Goal: Contribute content: Add original content to the website for others to see

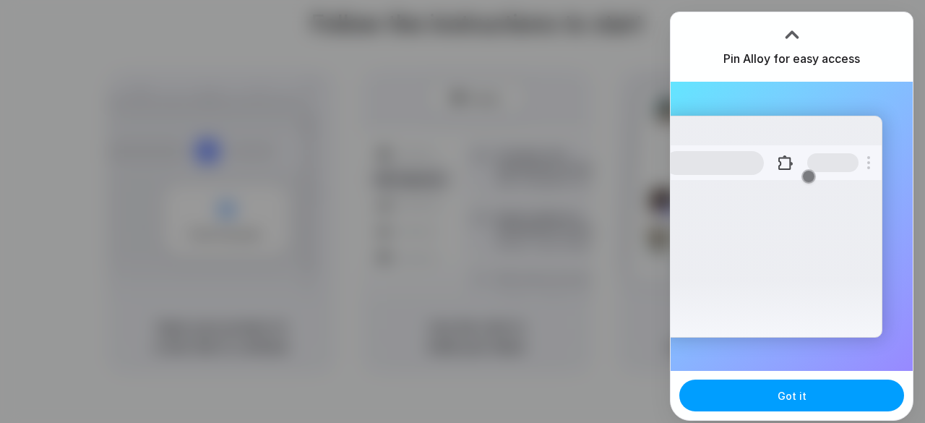
click at [805, 395] on button "Got it" at bounding box center [791, 395] width 225 height 32
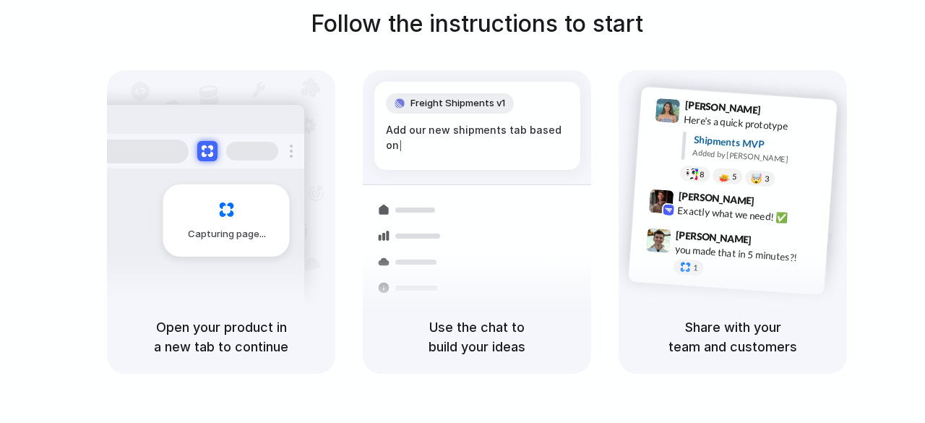
click at [85, 250] on div "Follow the instructions to start Capturing page Open your product in a new tab …" at bounding box center [476, 190] width 925 height 367
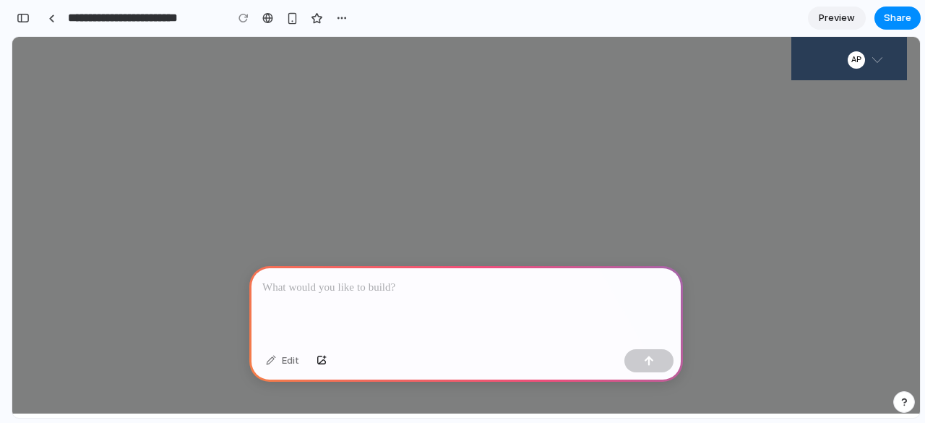
click at [389, 288] on p at bounding box center [466, 287] width 408 height 17
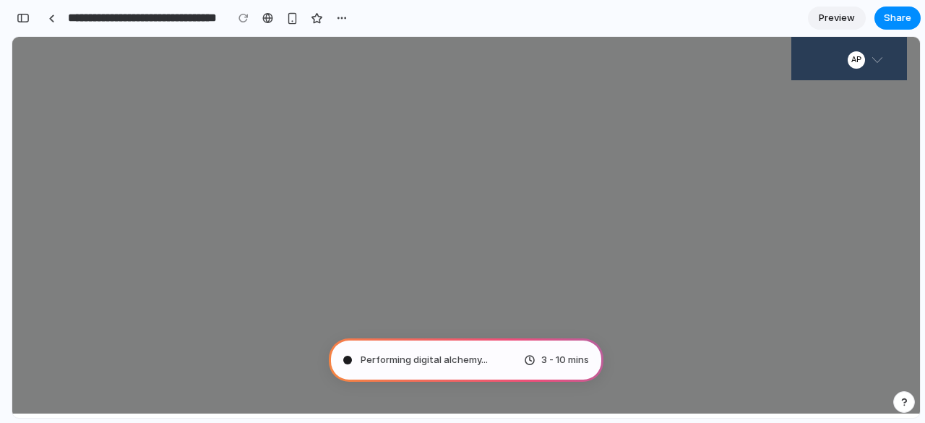
type input "**********"
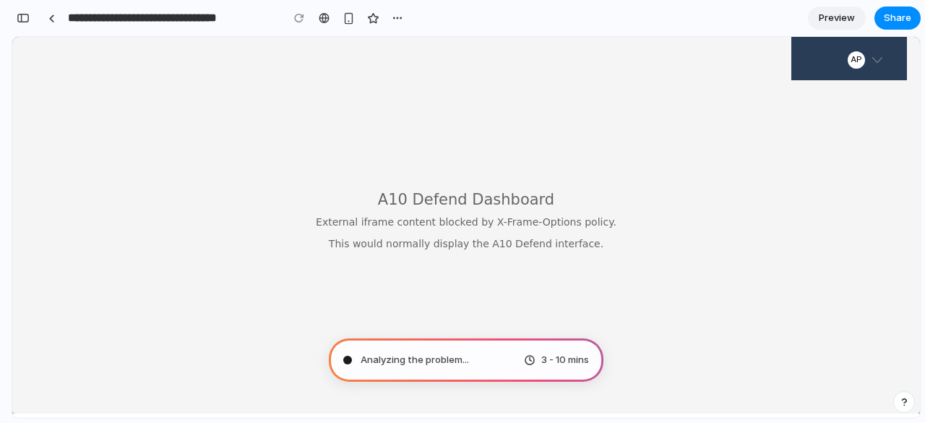
scroll to position [653, 0]
click at [405, 20] on button "button" at bounding box center [398, 18] width 22 height 22
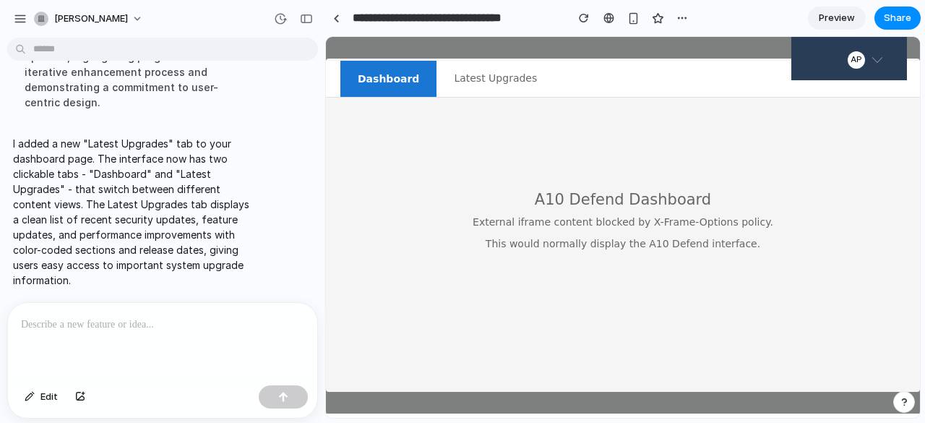
scroll to position [303, 0]
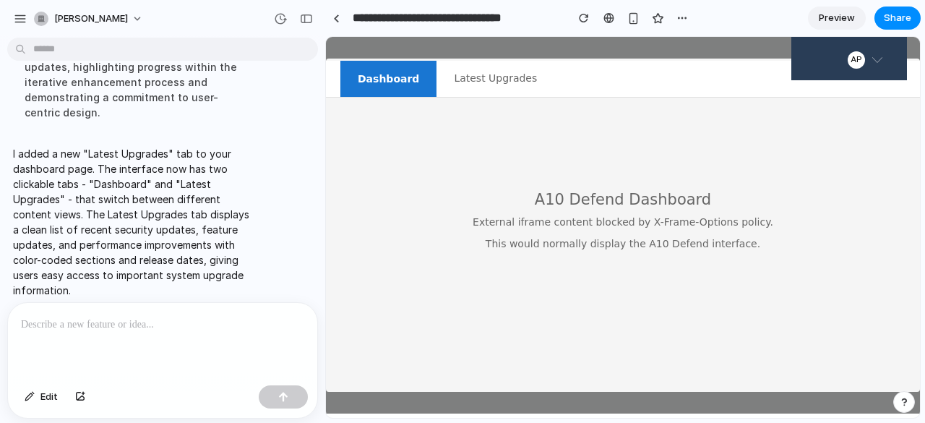
click at [475, 74] on button "Latest Upgrades" at bounding box center [495, 79] width 118 height 36
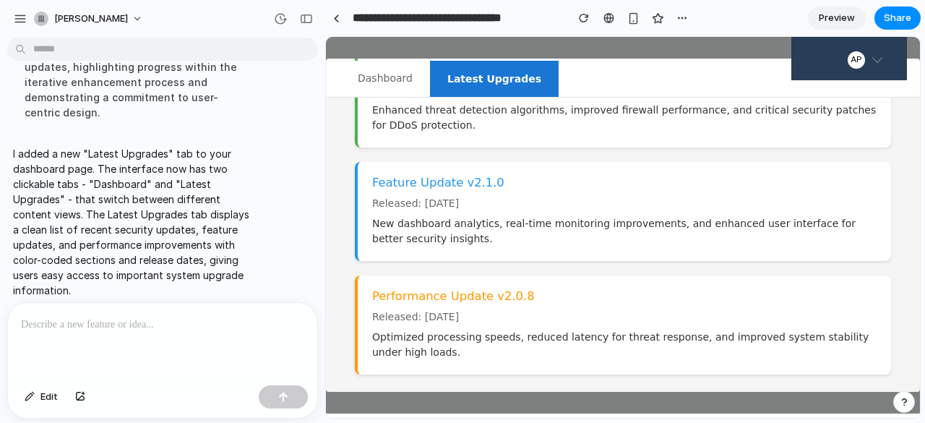
scroll to position [77, 0]
click at [516, 303] on h3 "Performance Update v2.0.8" at bounding box center [624, 298] width 504 height 14
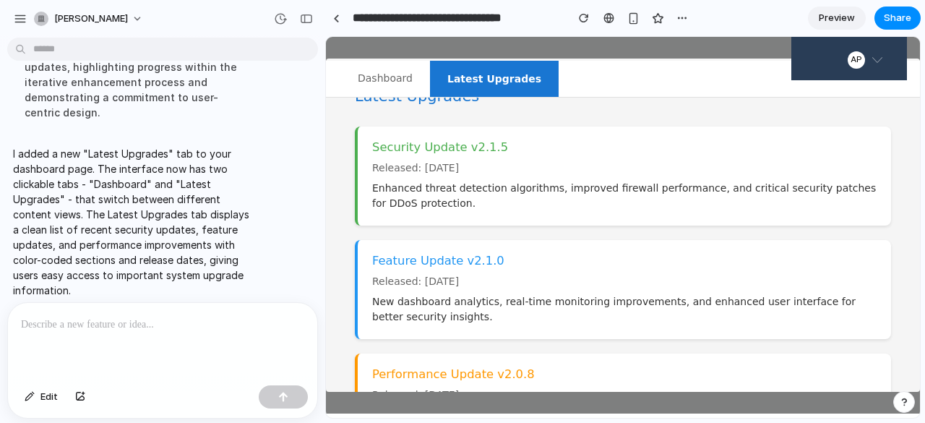
click at [379, 69] on button "Dashboard" at bounding box center [385, 79] width 90 height 36
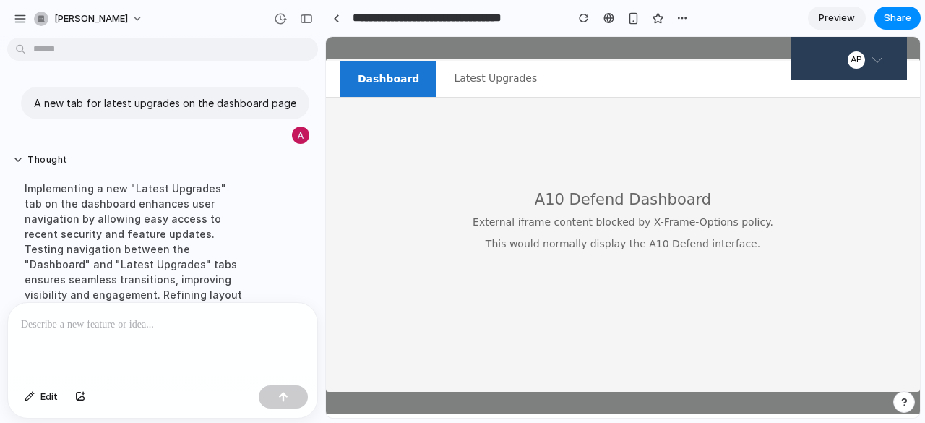
click at [480, 80] on button "Latest Upgrades" at bounding box center [495, 79] width 118 height 36
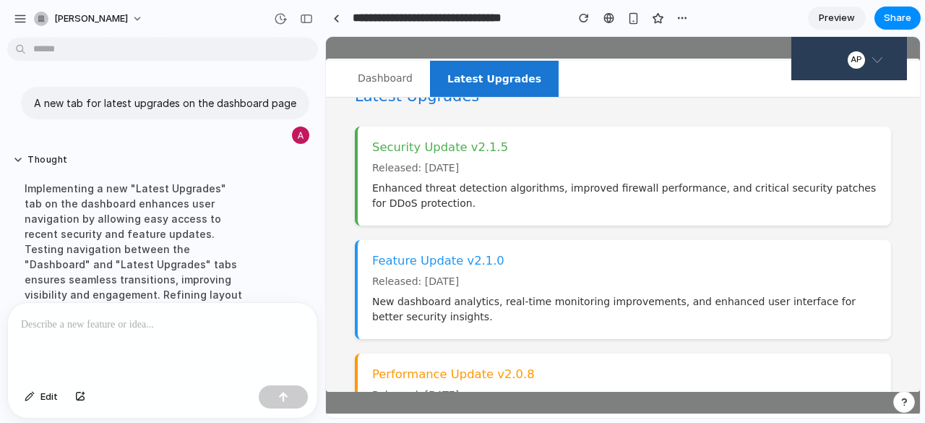
click at [404, 85] on button "Dashboard" at bounding box center [385, 79] width 90 height 36
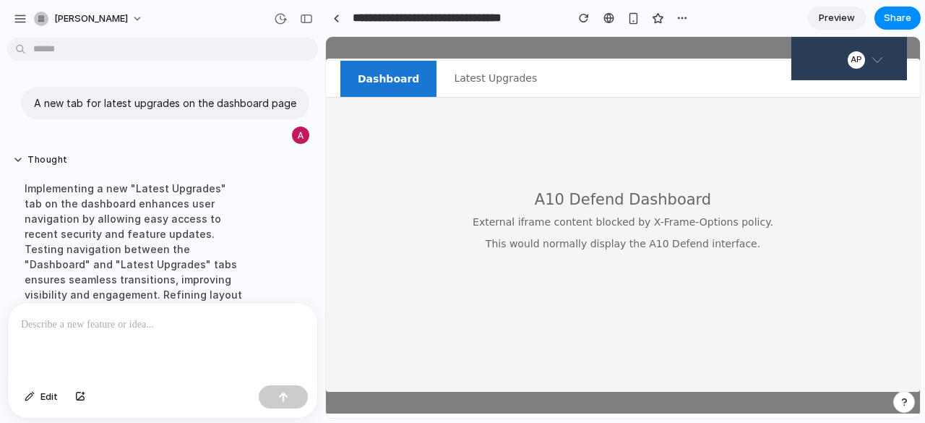
click at [493, 61] on button "Latest Upgrades" at bounding box center [495, 79] width 118 height 36
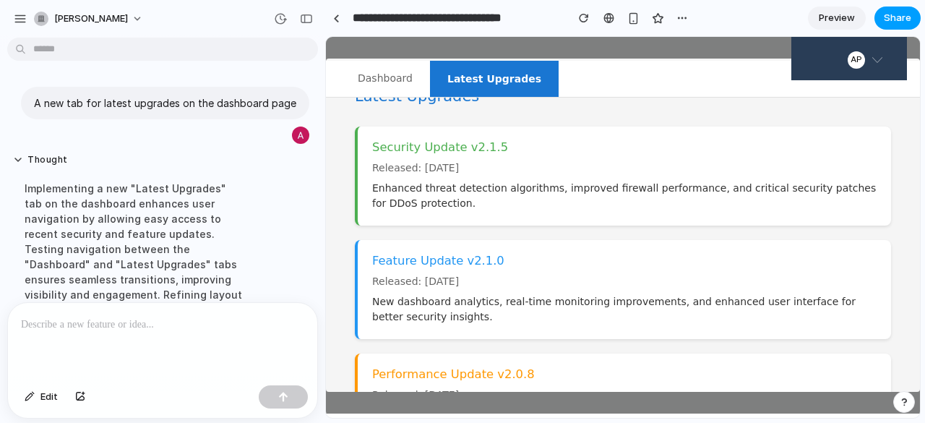
click at [891, 22] on span "Share" at bounding box center [897, 18] width 27 height 14
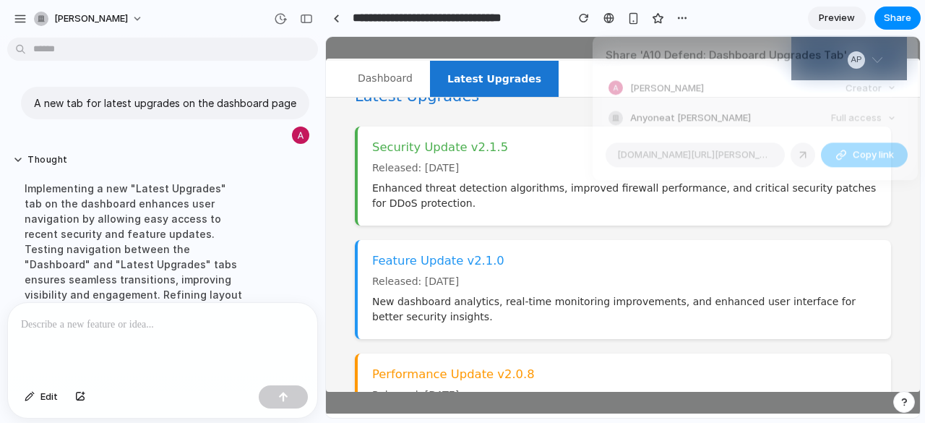
click at [853, 157] on span "Copy link" at bounding box center [873, 154] width 41 height 14
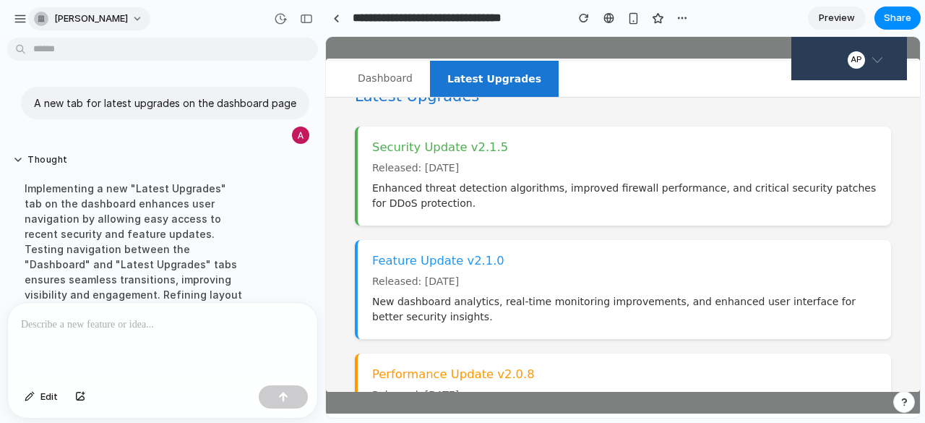
click at [114, 19] on span "anidhya-pandita" at bounding box center [91, 19] width 74 height 14
click at [13, 20] on button "button" at bounding box center [20, 19] width 22 height 22
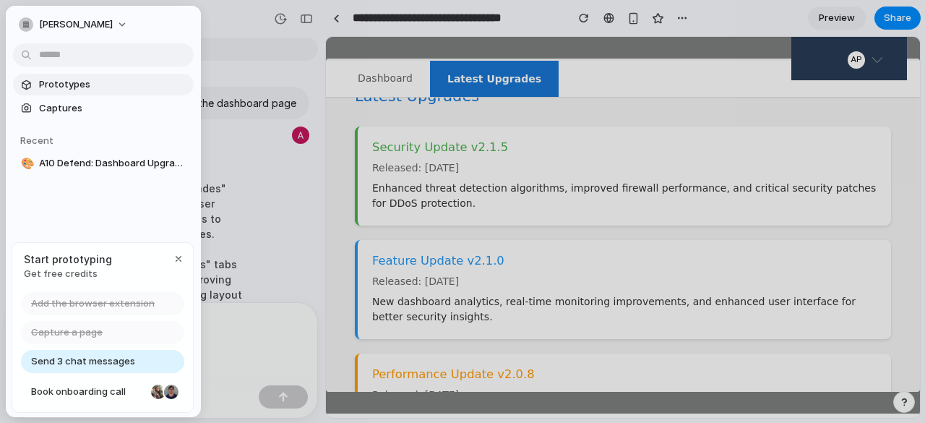
click at [95, 93] on link "Prototypes" at bounding box center [103, 85] width 181 height 22
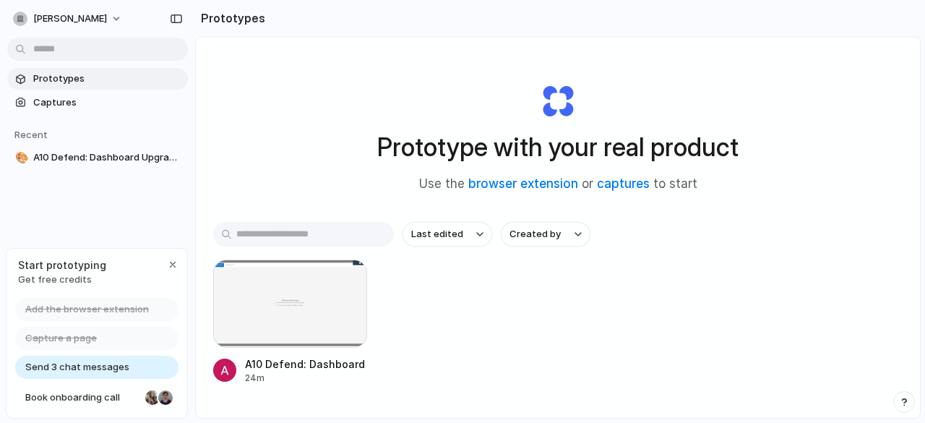
scroll to position [11, 0]
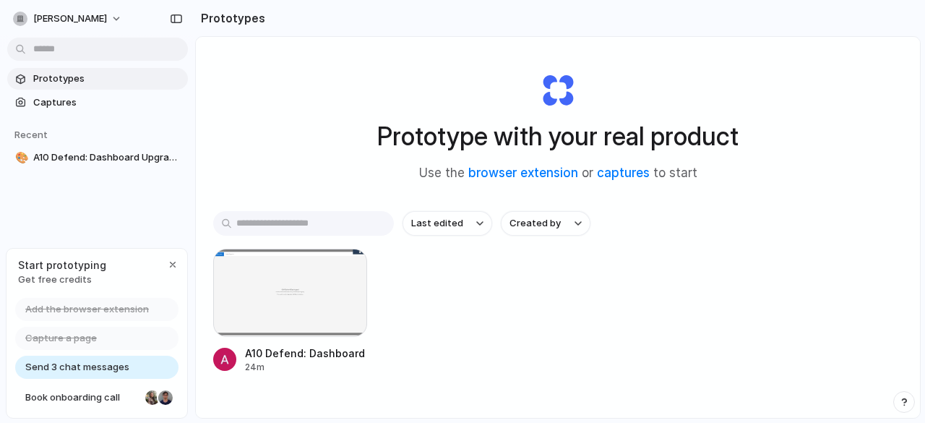
click at [348, 222] on input "text" at bounding box center [303, 223] width 181 height 25
click at [434, 228] on span "Last edited" at bounding box center [437, 223] width 52 height 14
click at [111, 21] on button "anidhya-pandita" at bounding box center [68, 18] width 122 height 23
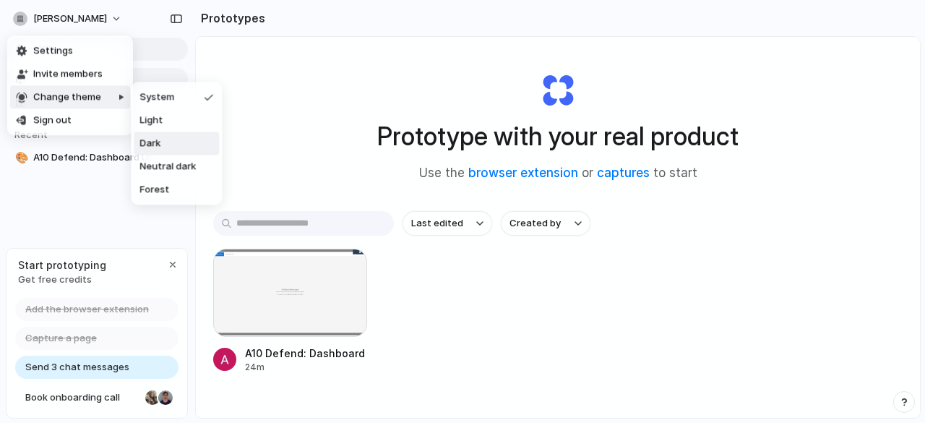
click at [169, 154] on li "Dark" at bounding box center [176, 143] width 85 height 23
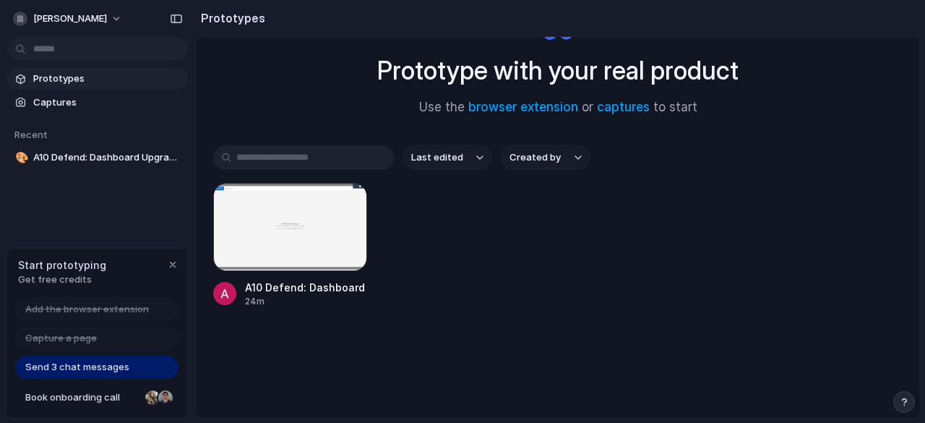
scroll to position [0, 0]
